Goal: Ask a question: Seek information or help from site administrators or community

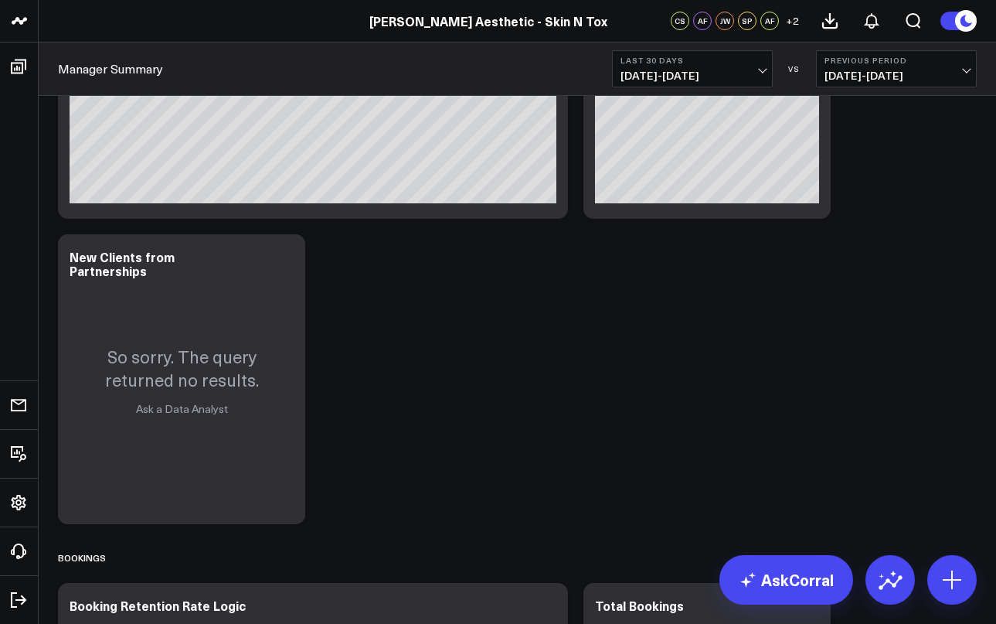
scroll to position [1801, 0]
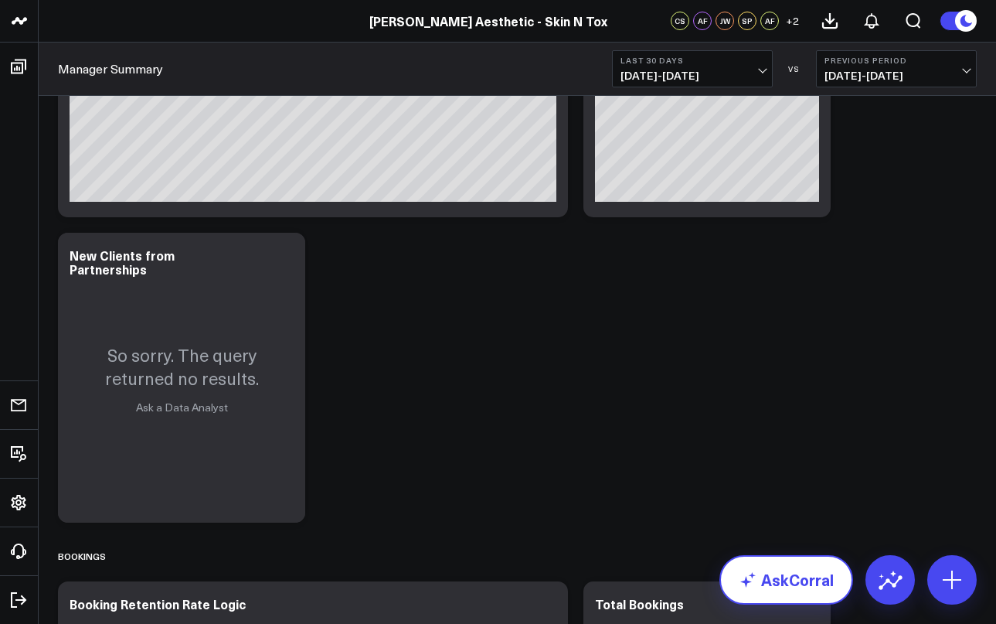
click at [810, 575] on link "AskCorral" at bounding box center [787, 579] width 134 height 49
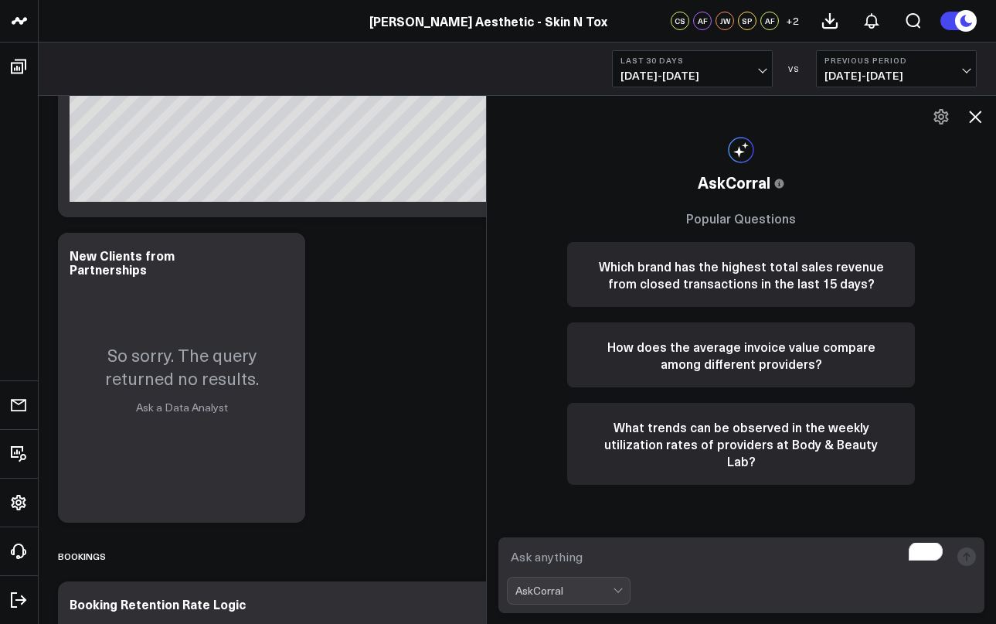
click at [618, 553] on textarea "To enrich screen reader interactions, please activate Accessibility in Grammarl…" at bounding box center [729, 557] width 444 height 28
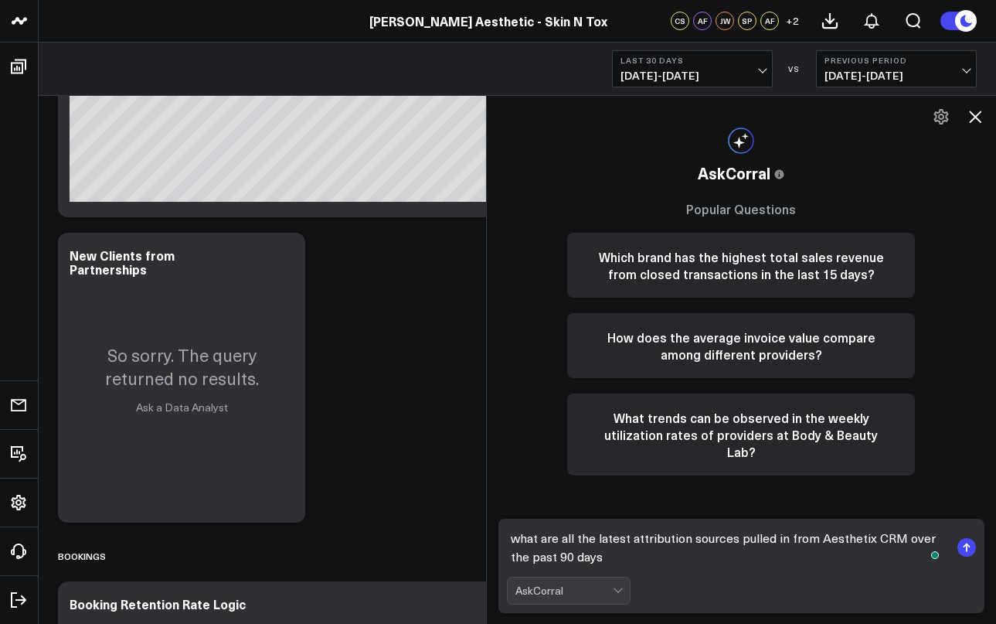
type textarea "what are all the latest attribution sources pulled in from Aesthetix CRM over t…"
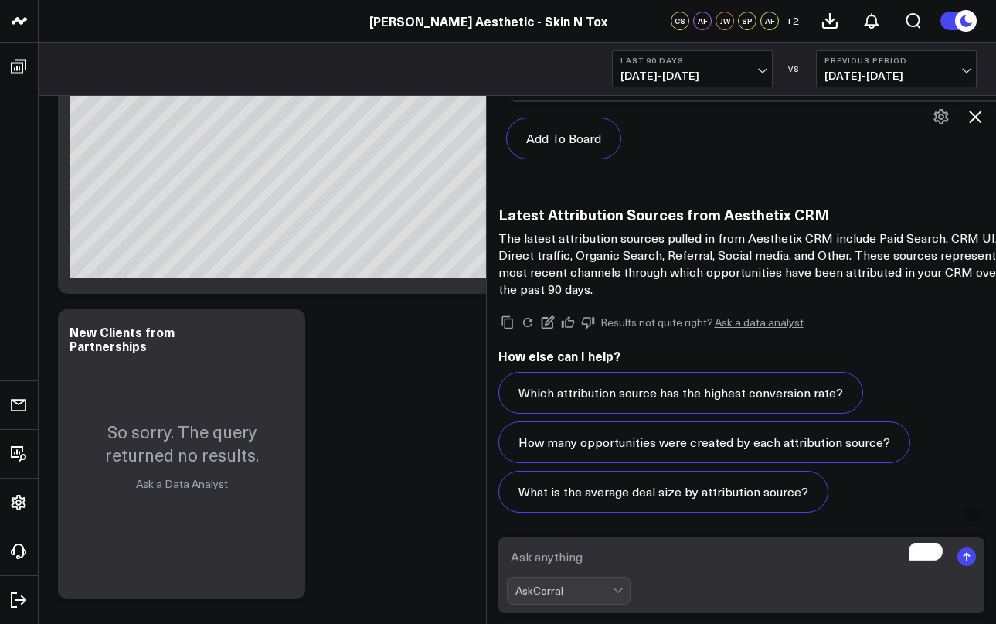
scroll to position [904, 0]
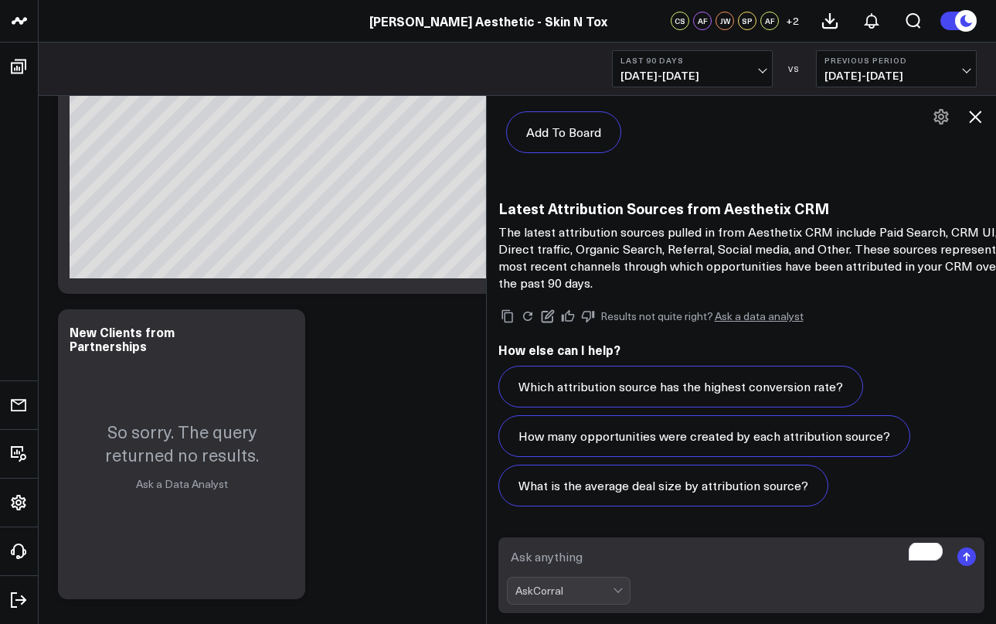
click at [564, 555] on textarea "To enrich screen reader interactions, please activate Accessibility in Grammarl…" at bounding box center [729, 557] width 444 height 28
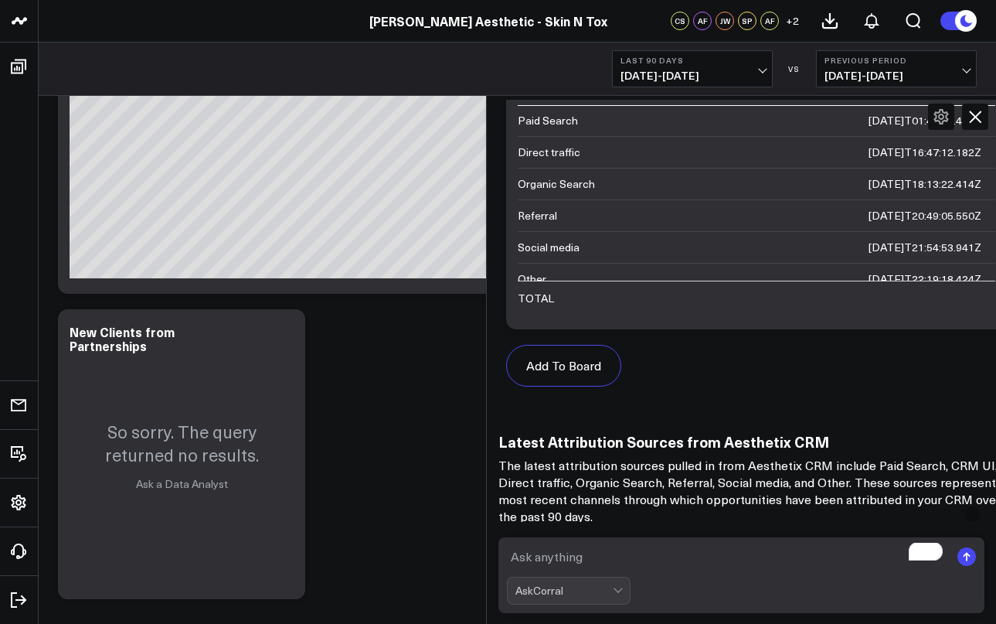
scroll to position [31, 0]
click at [557, 559] on textarea "To enrich screen reader interactions, please activate Accessibility in Grammarl…" at bounding box center [729, 557] width 444 height 28
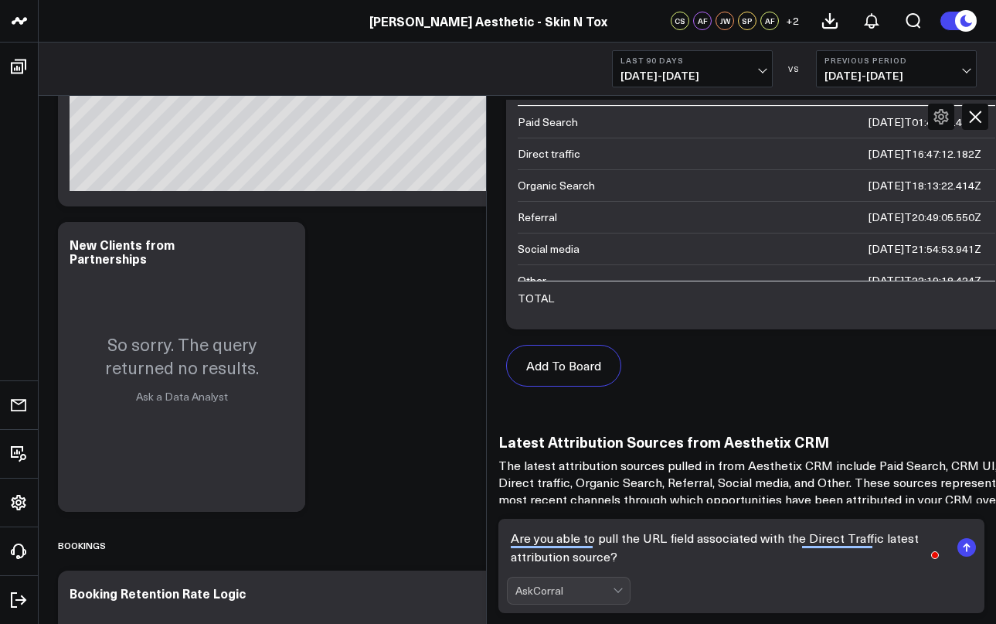
scroll to position [1843, 0]
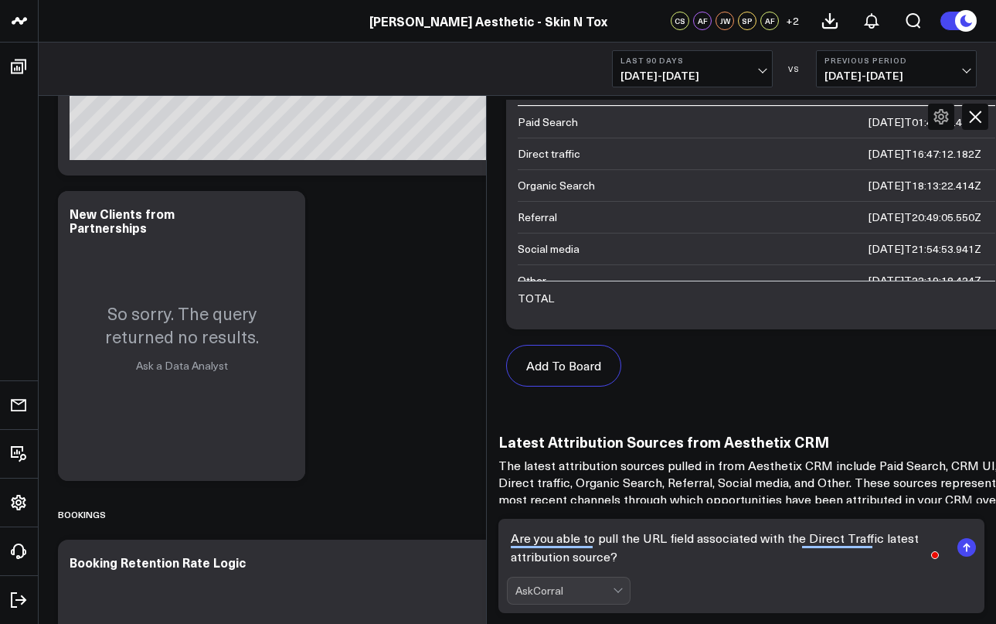
type textarea "Are you able to pull the URL field associated with the Direct Traffic latest at…"
click at [964, 551] on rect "submit" at bounding box center [967, 547] width 19 height 19
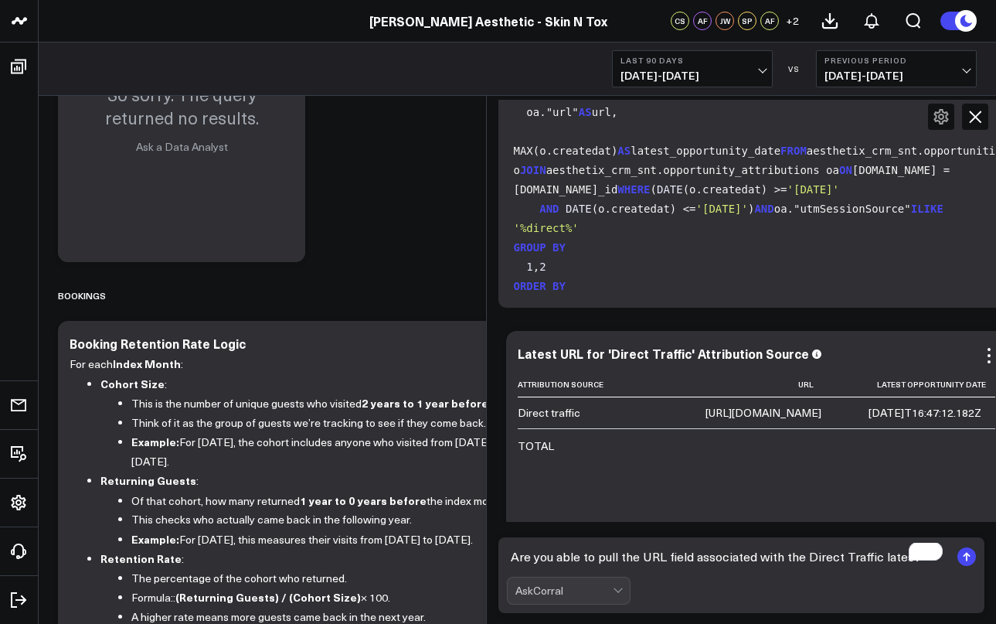
scroll to position [1951, 0]
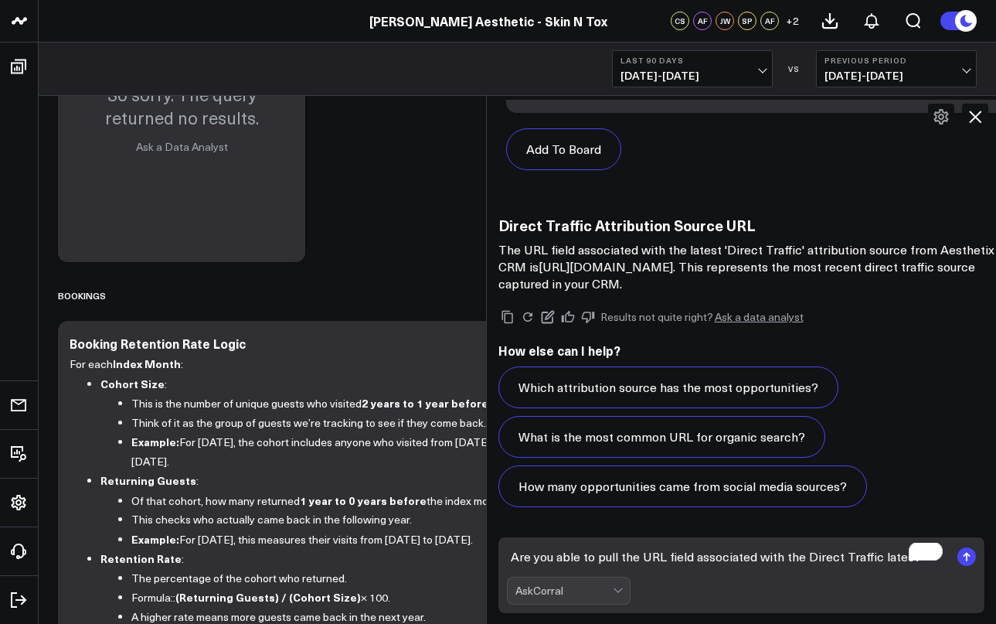
click at [563, 560] on textarea "Are you able to pull the URL field associated with the Direct Traffic latest at…" at bounding box center [729, 557] width 444 height 28
click at [782, 560] on textarea "How about the URL field associated with Referral attribution" at bounding box center [729, 557] width 444 height 28
click at [902, 565] on textarea "How about the URL field associated with Referral latest attribution" at bounding box center [729, 557] width 444 height 28
type textarea "How about the URL field associated with Referral latest attribution source?"
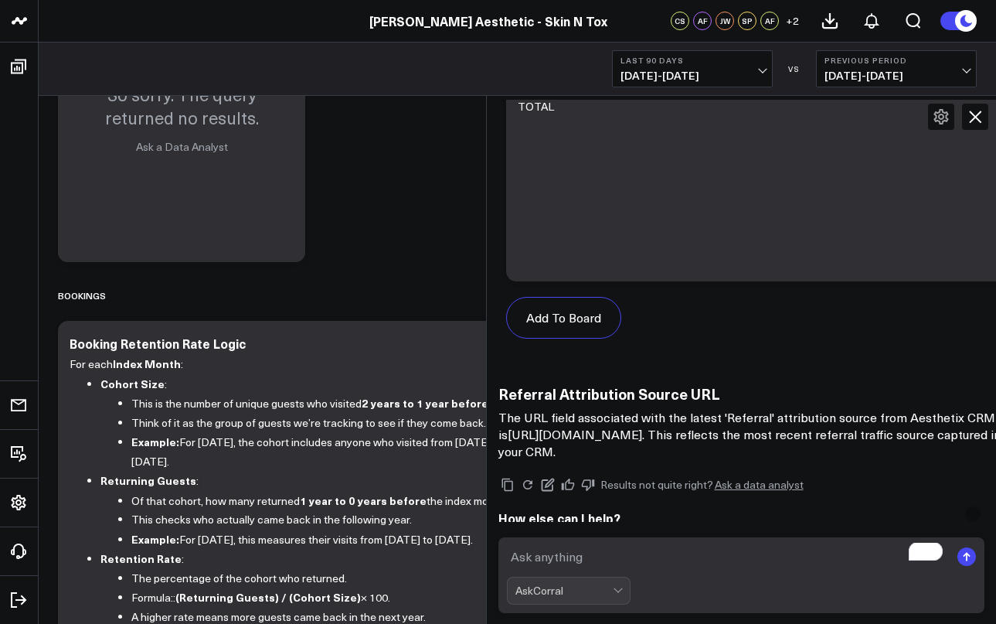
scroll to position [2647, 0]
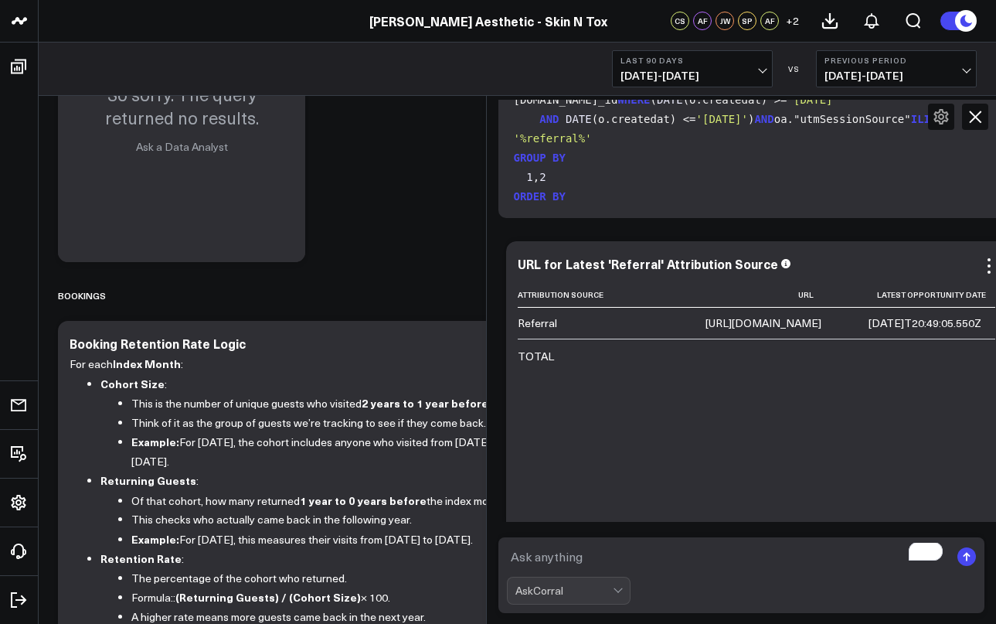
click at [725, 325] on div "https://skinandtox.com/" at bounding box center [764, 322] width 116 height 15
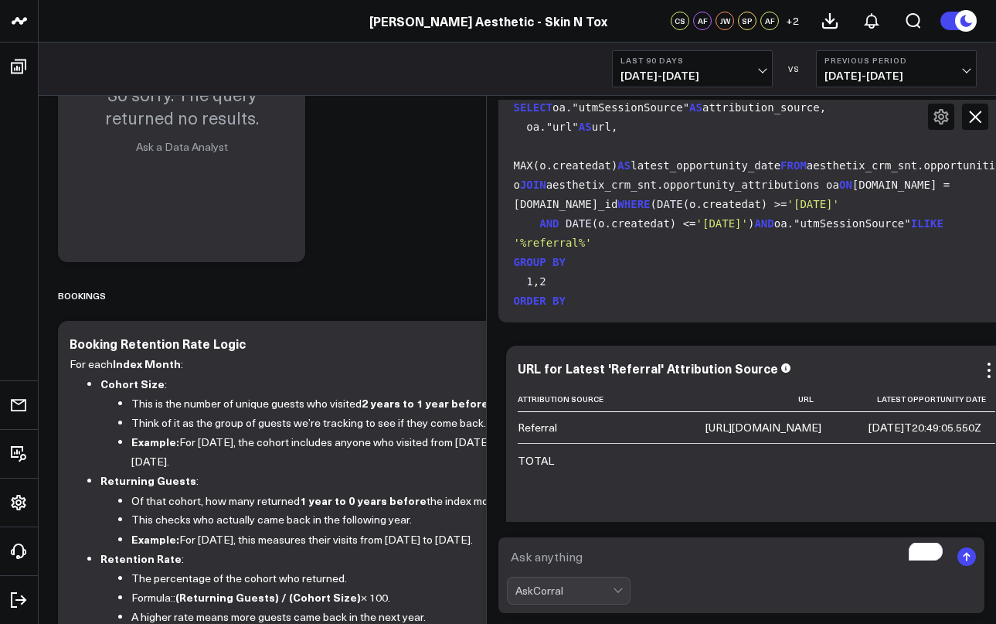
scroll to position [2475, 0]
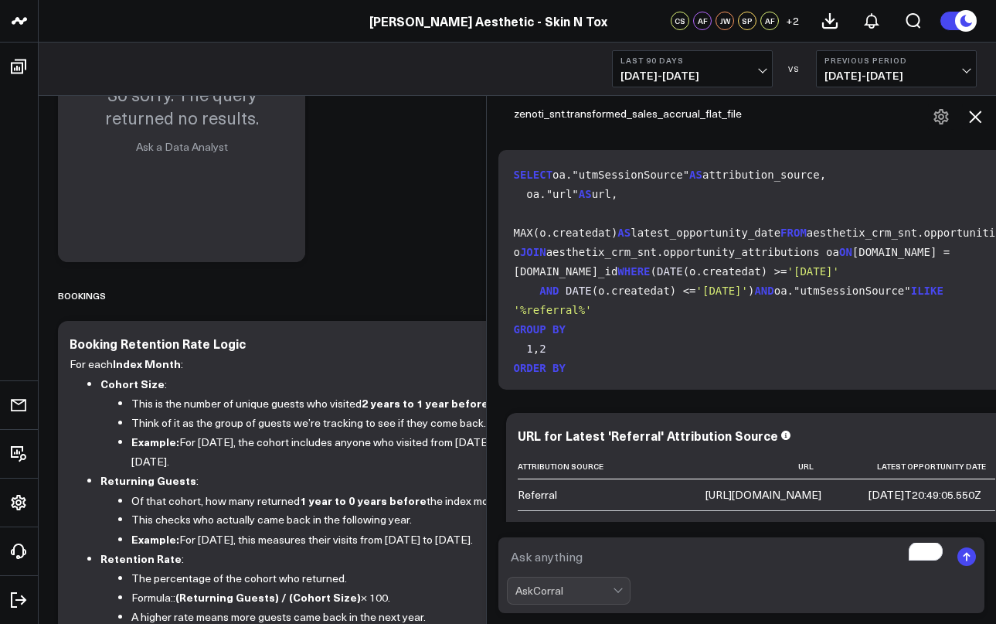
click at [976, 122] on icon at bounding box center [975, 116] width 19 height 19
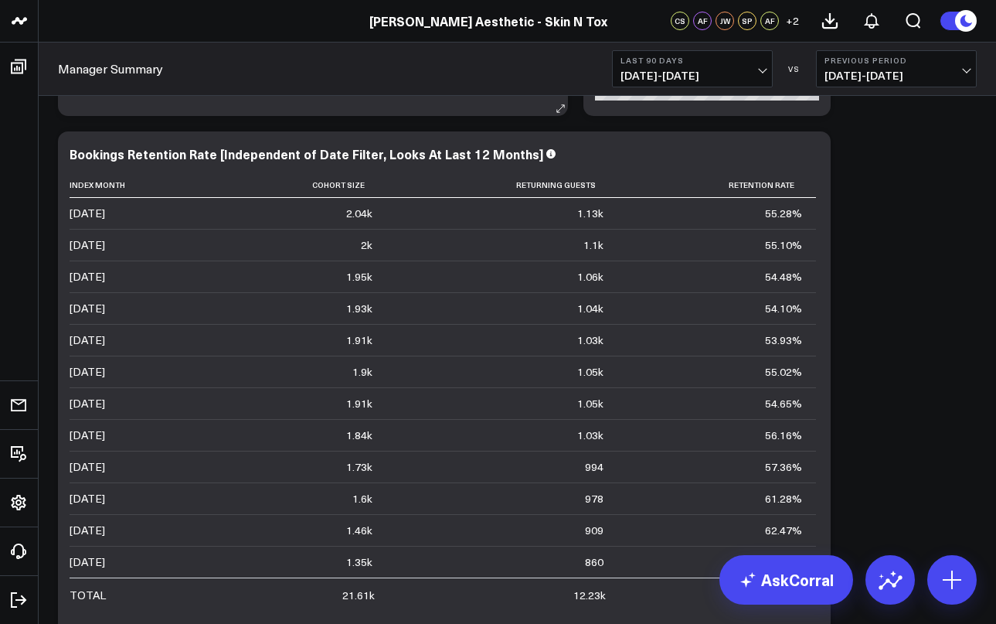
scroll to position [2865, 0]
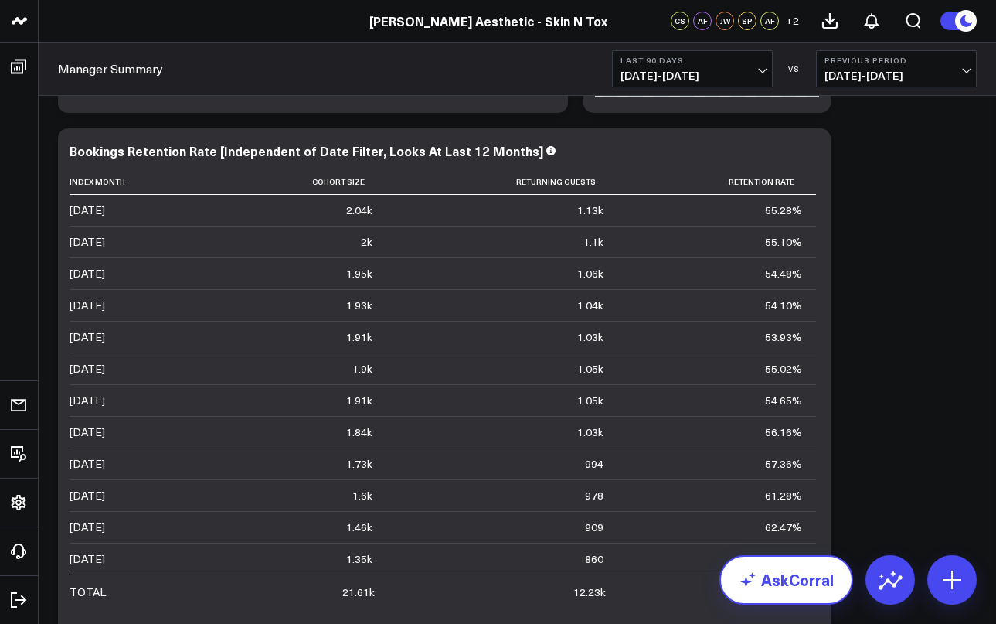
click at [800, 581] on link "AskCorral" at bounding box center [787, 579] width 134 height 49
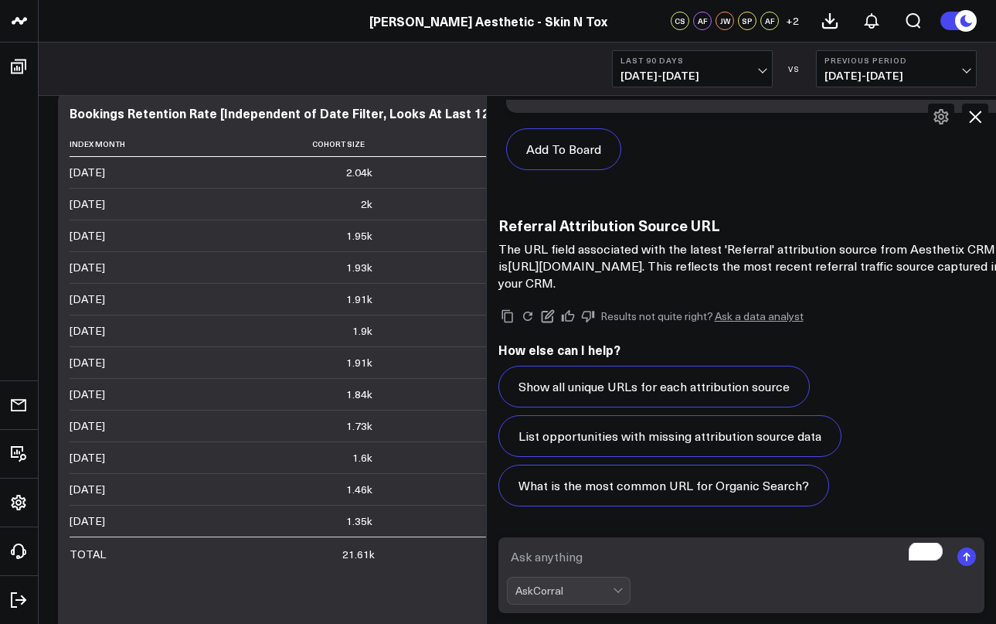
scroll to position [2903, 0]
click at [642, 559] on textarea "To enrich screen reader interactions, please activate Accessibility in Grammarl…" at bounding box center [729, 557] width 444 height 28
click at [733, 560] on textarea "Can you pull the medium and medium ID for the Direct Traffice latest" at bounding box center [729, 557] width 444 height 28
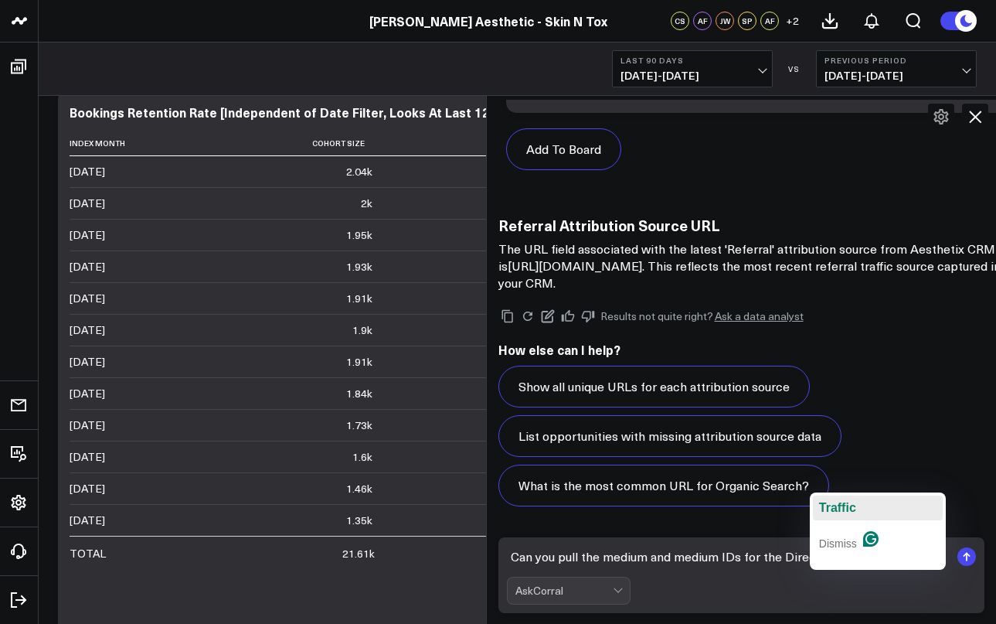
click at [847, 509] on span "Traffic" at bounding box center [837, 507] width 37 height 13
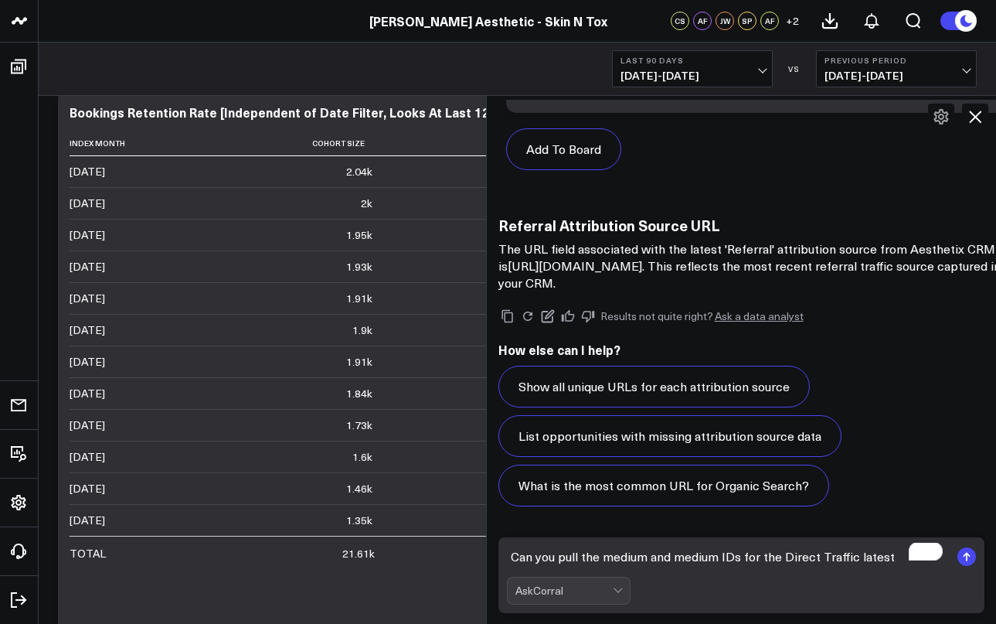
click at [887, 562] on textarea "Can you pull the medium and medium IDs for the Direct Traffic latest" at bounding box center [729, 557] width 444 height 28
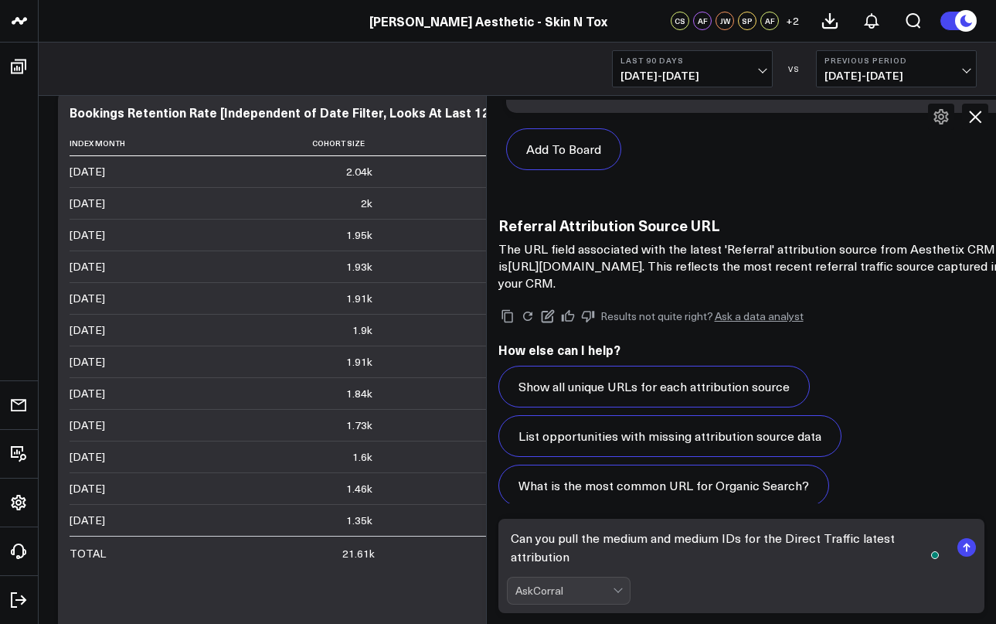
scroll to position [3084, 0]
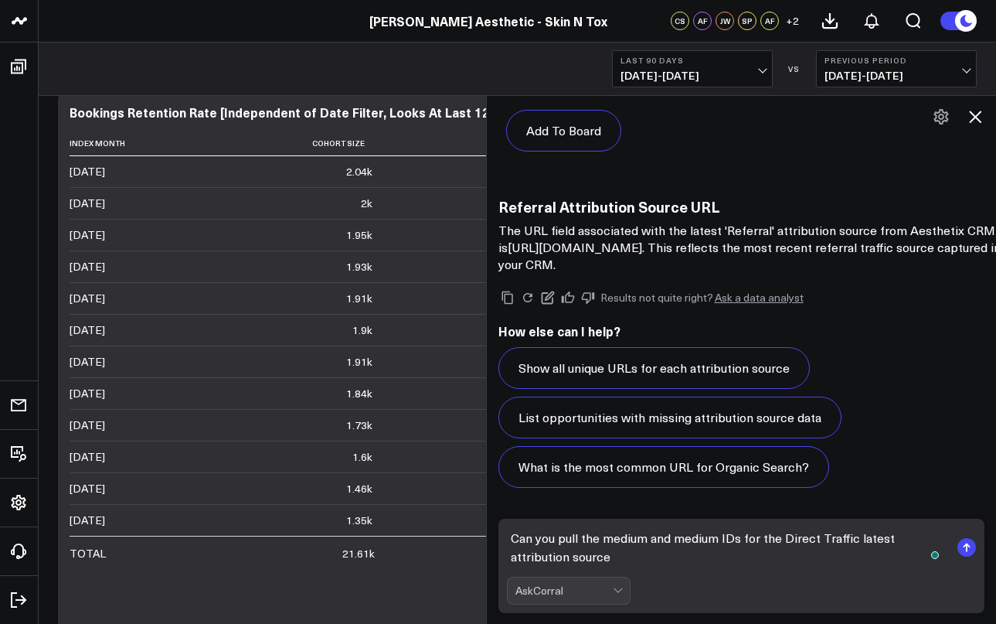
type textarea "Can you pull the medium and medium IDs for the Direct Traffic latest attributio…"
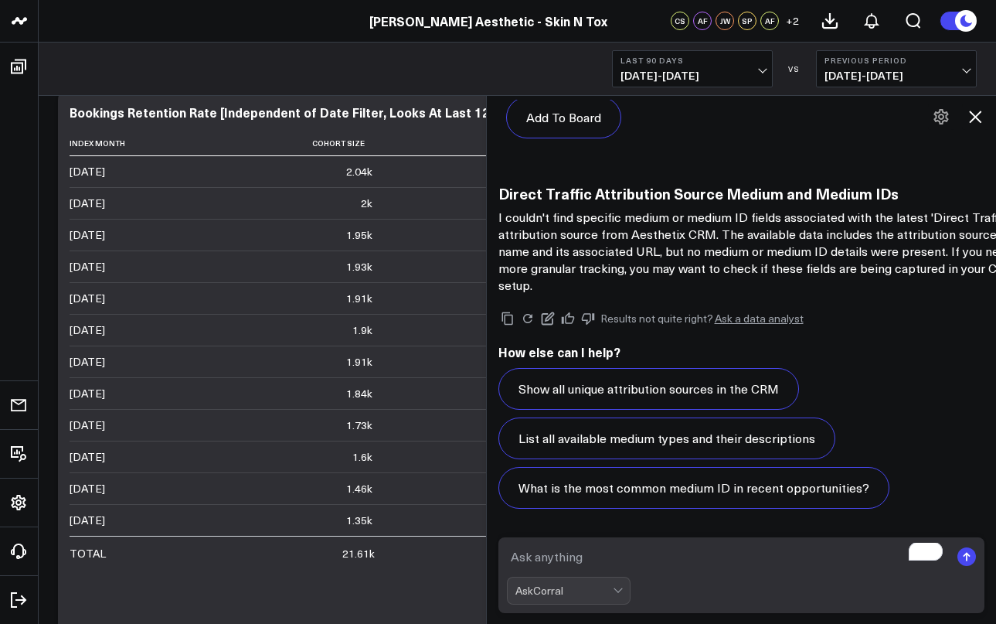
scroll to position [4173, 0]
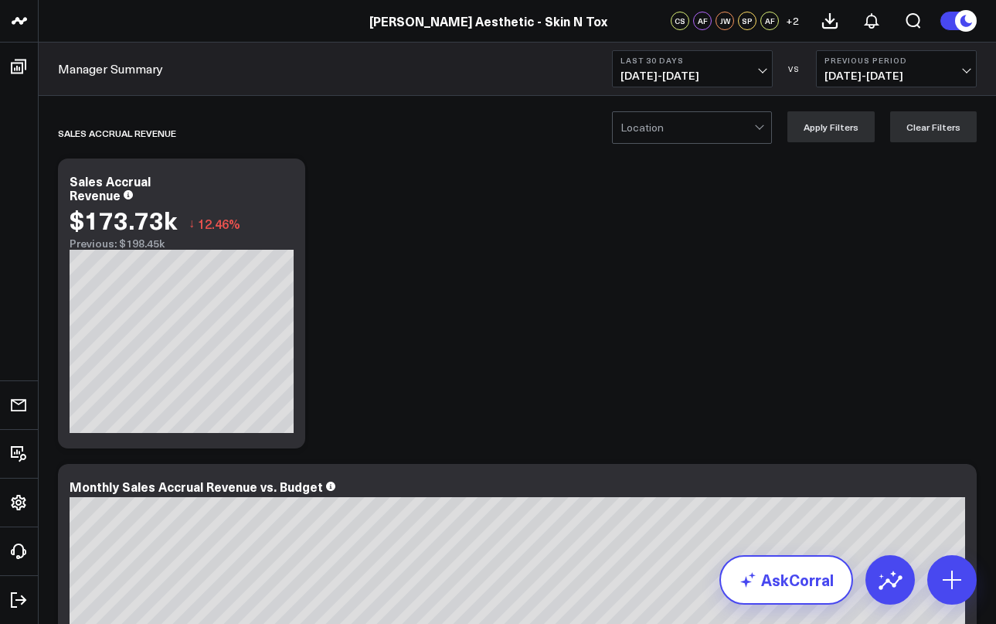
click at [796, 575] on link "AskCorral" at bounding box center [787, 579] width 134 height 49
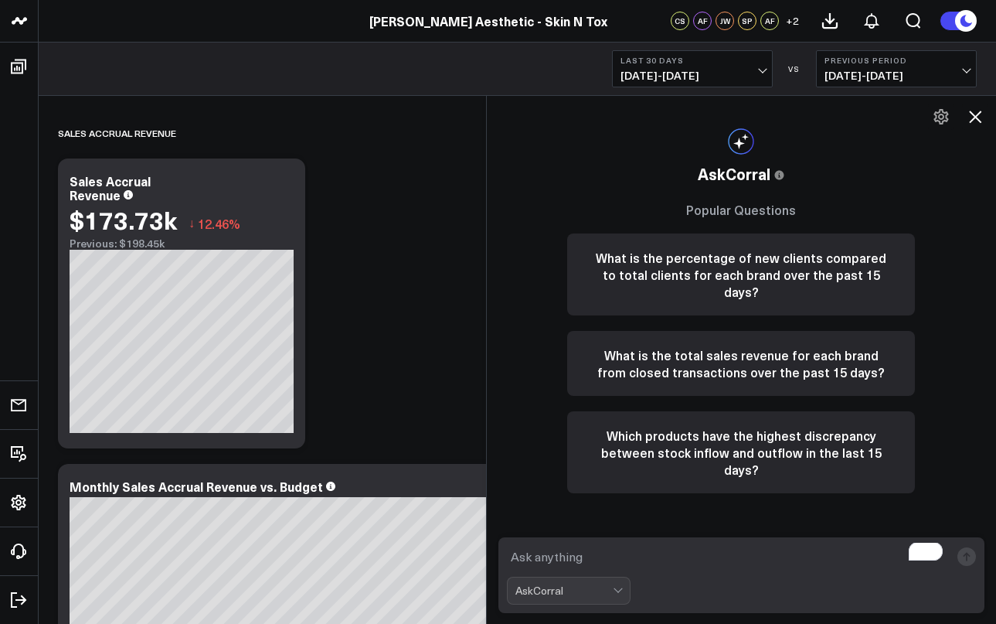
click at [710, 550] on textarea "To enrich screen reader interactions, please activate Accessibility in Grammarl…" at bounding box center [729, 557] width 444 height 28
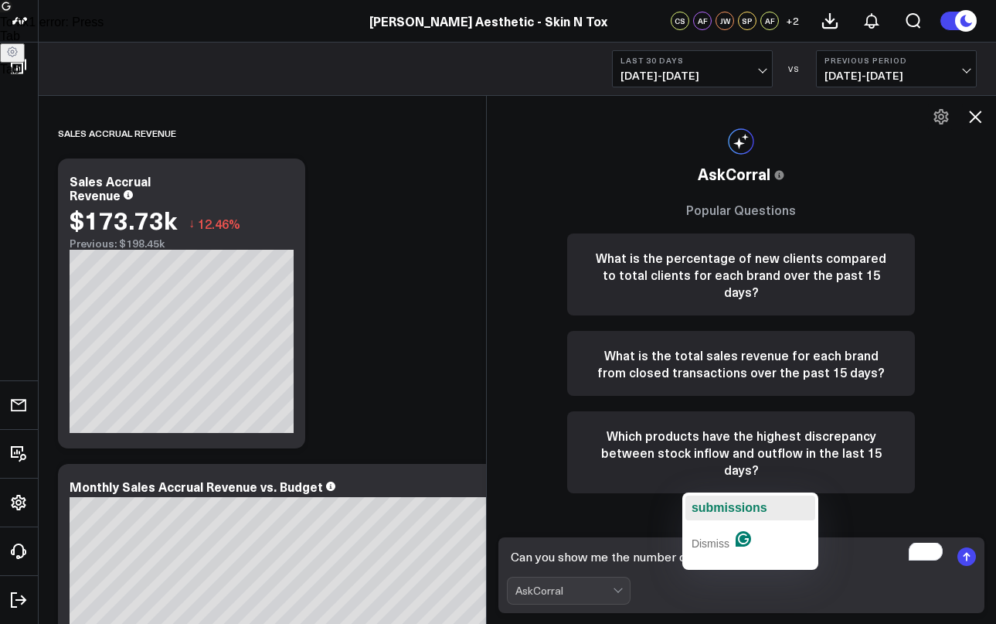
click at [736, 499] on div "submissions" at bounding box center [730, 507] width 76 height 25
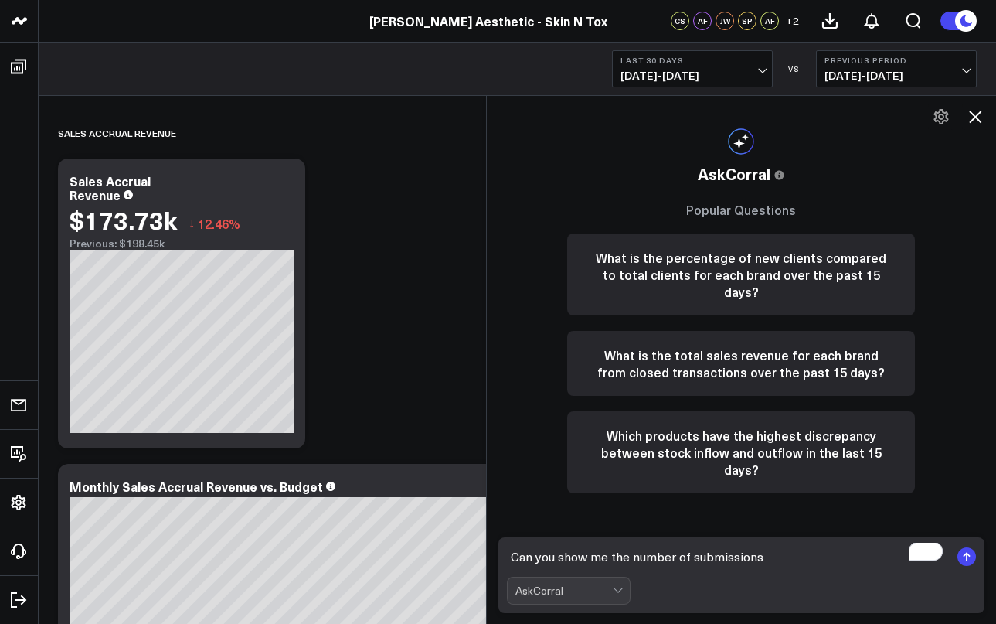
click at [802, 557] on textarea "Can you show me the number of submissions" at bounding box center [729, 557] width 444 height 28
type textarea "Can you show me the number of submissions per form in Aesthetix CRM?"
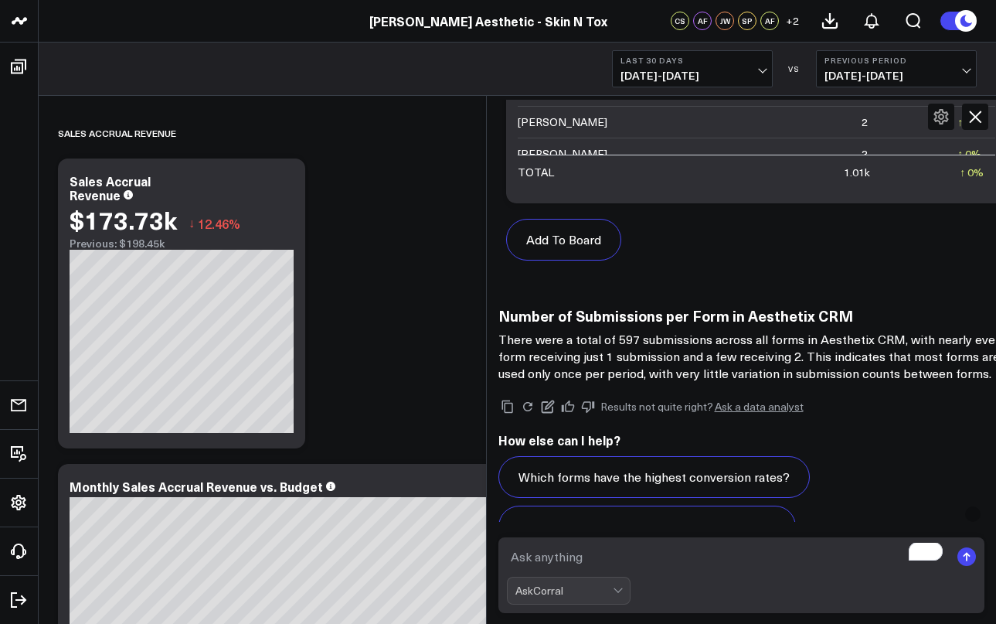
scroll to position [1255, 0]
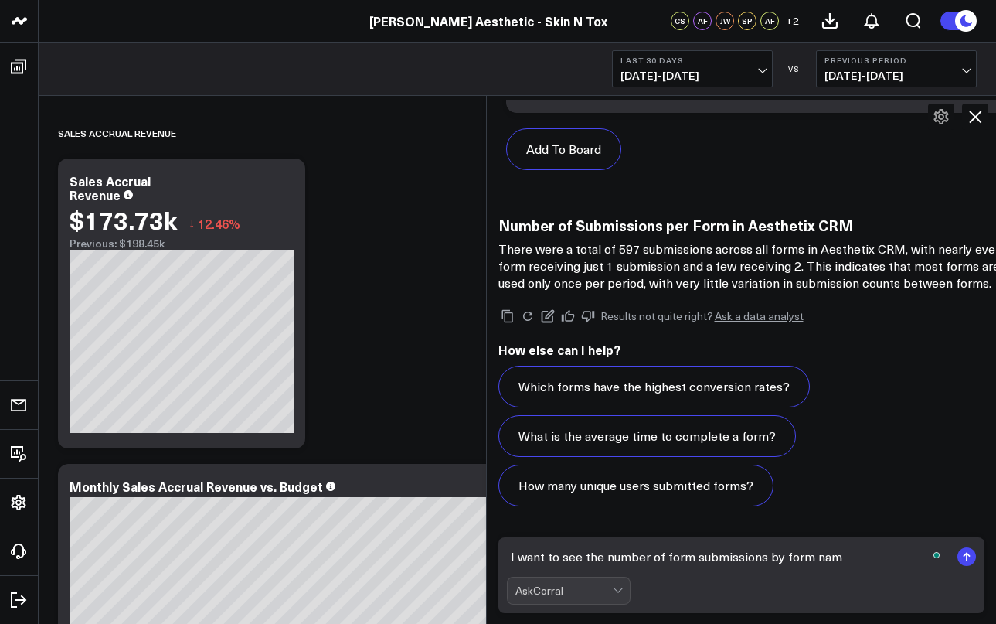
type textarea "I want to see the number of form submissions by form name"
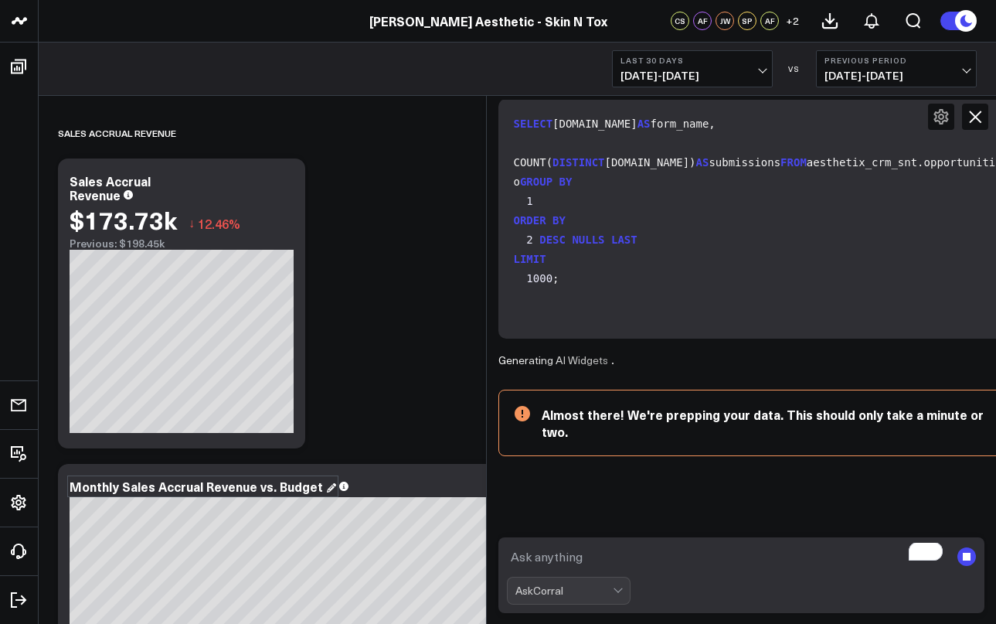
scroll to position [1803, 0]
